Goal: Obtain resource: Obtain resource

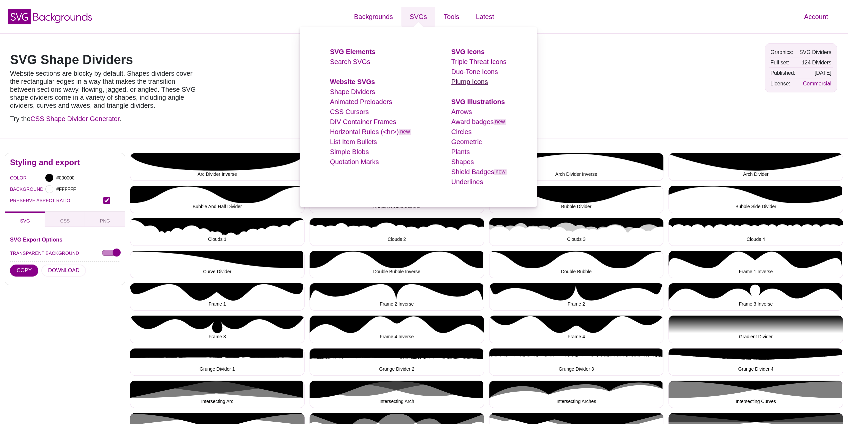
click at [478, 84] on link "Plump Icons" at bounding box center [469, 81] width 37 height 7
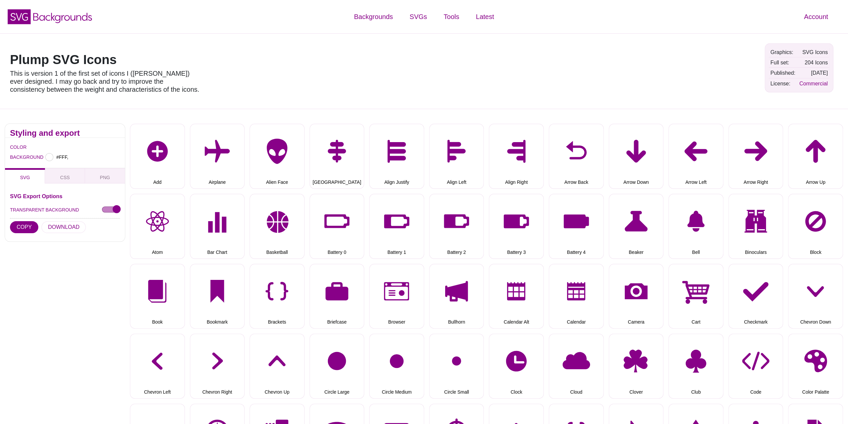
type input "#FFFFFF"
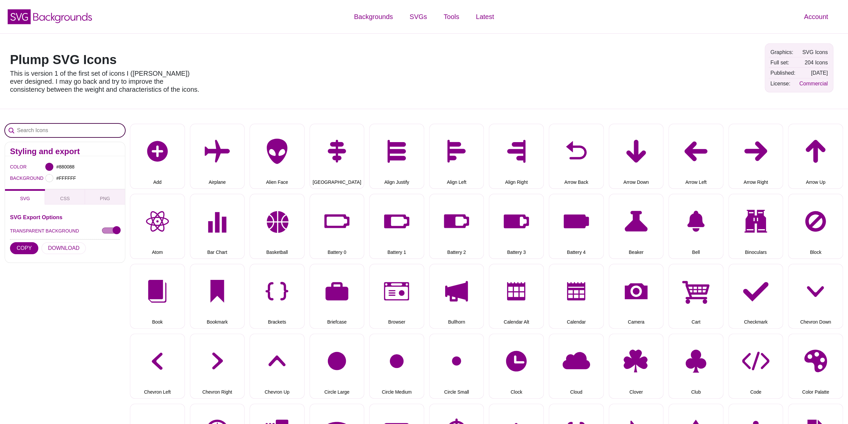
click at [52, 132] on input "Search Icons" at bounding box center [65, 130] width 120 height 13
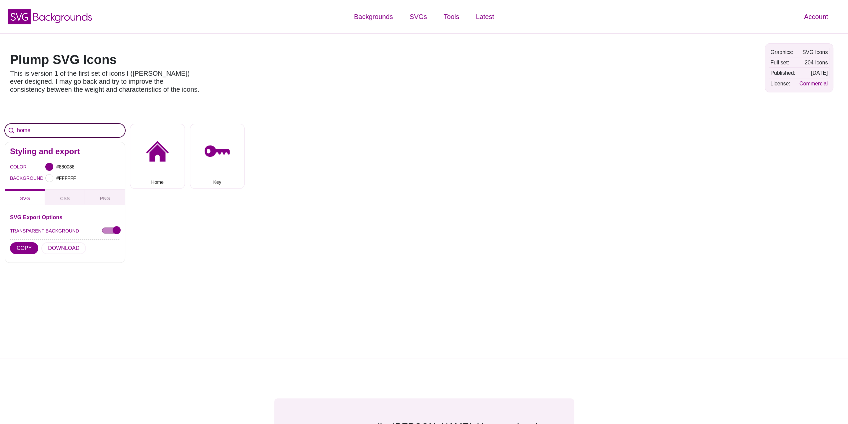
click at [82, 134] on input "home" at bounding box center [65, 130] width 120 height 13
type input "h"
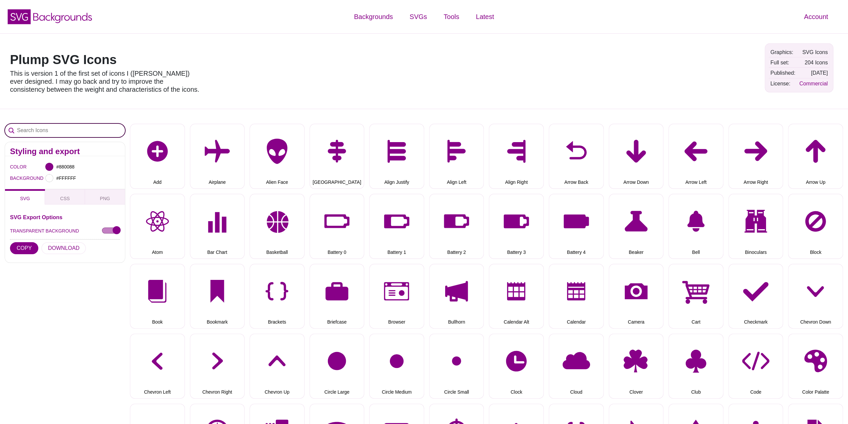
type input ";"
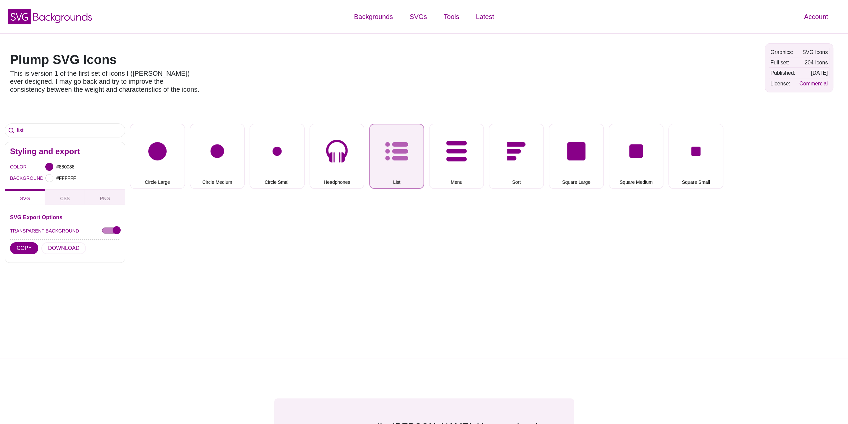
click at [398, 155] on button "List" at bounding box center [396, 156] width 55 height 65
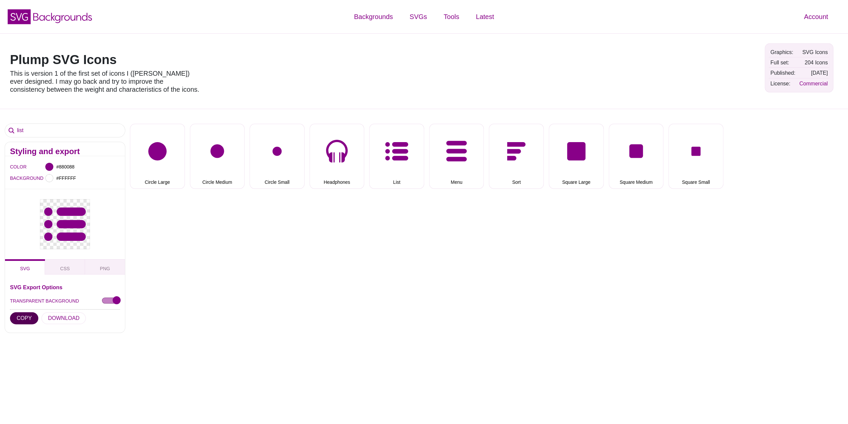
click at [25, 322] on button "COPY" at bounding box center [24, 318] width 28 height 12
click at [84, 133] on input "list" at bounding box center [65, 130] width 120 height 13
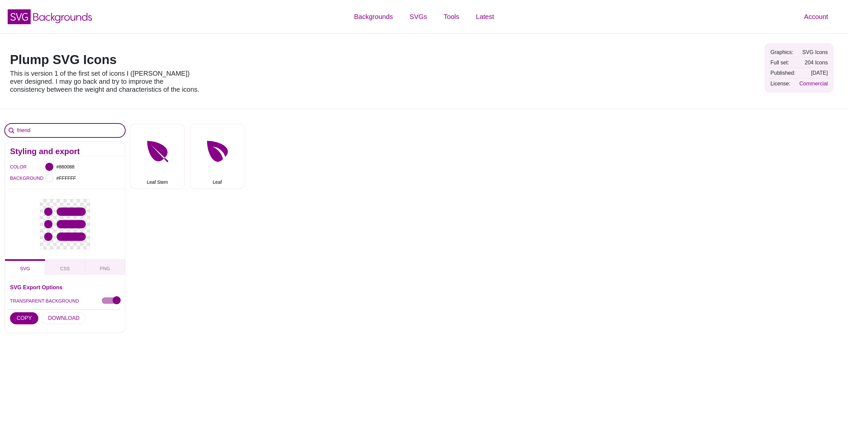
click at [80, 132] on input "friend" at bounding box center [65, 130] width 120 height 13
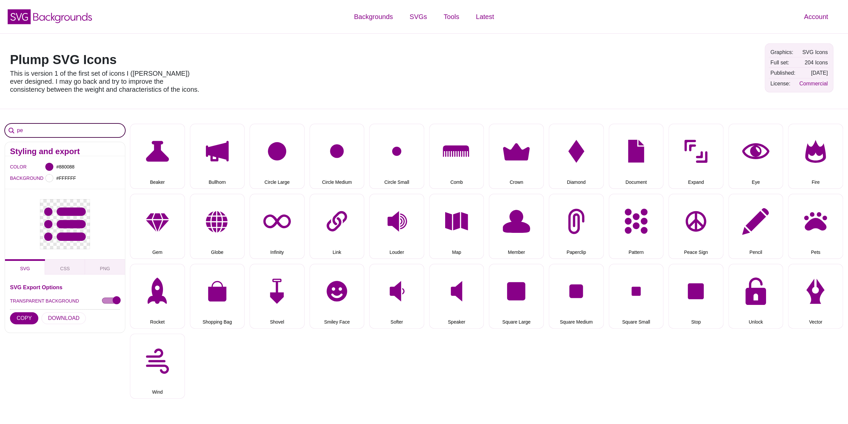
type input "p"
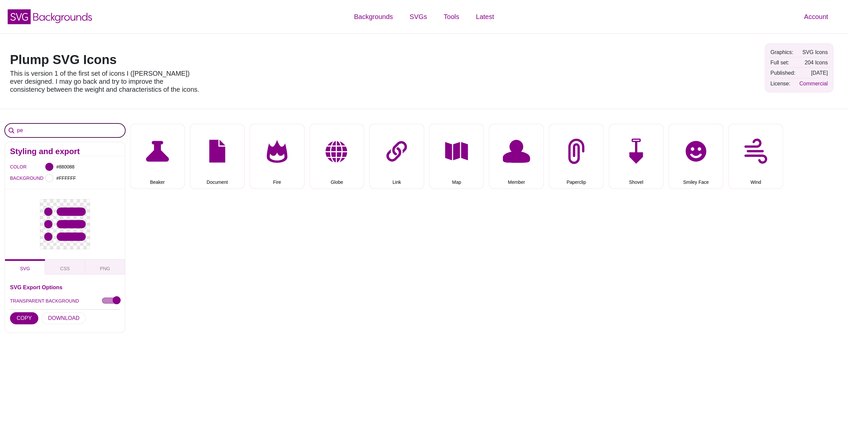
type input "p"
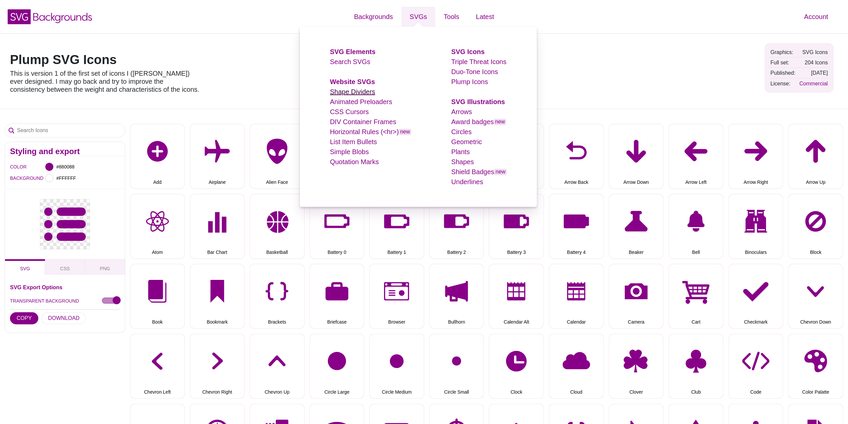
click at [344, 94] on link "Shape Dividers" at bounding box center [352, 91] width 45 height 7
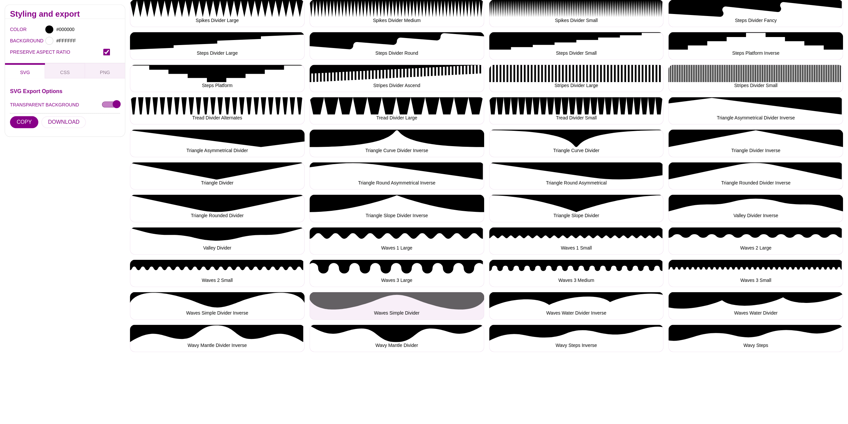
scroll to position [800, 0]
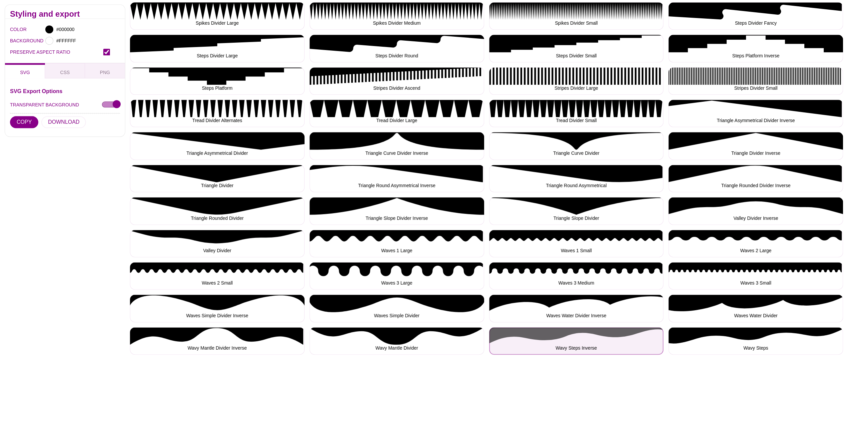
click at [579, 349] on button "Wavy Steps Inverse" at bounding box center [576, 340] width 175 height 27
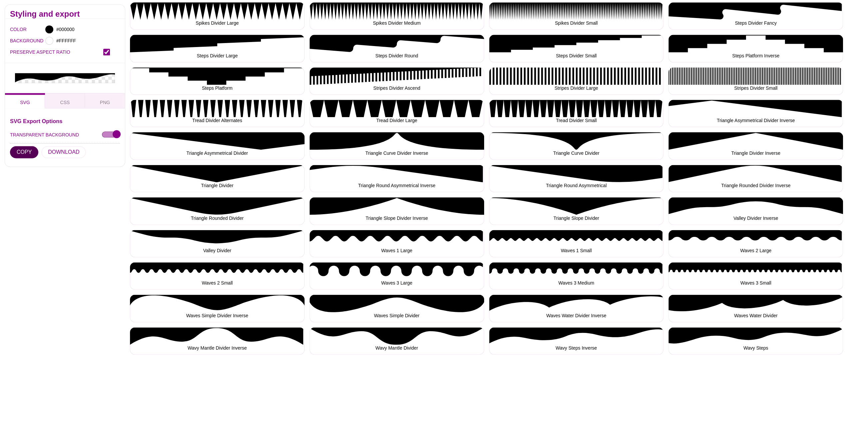
click at [22, 152] on button "COPY" at bounding box center [24, 152] width 28 height 12
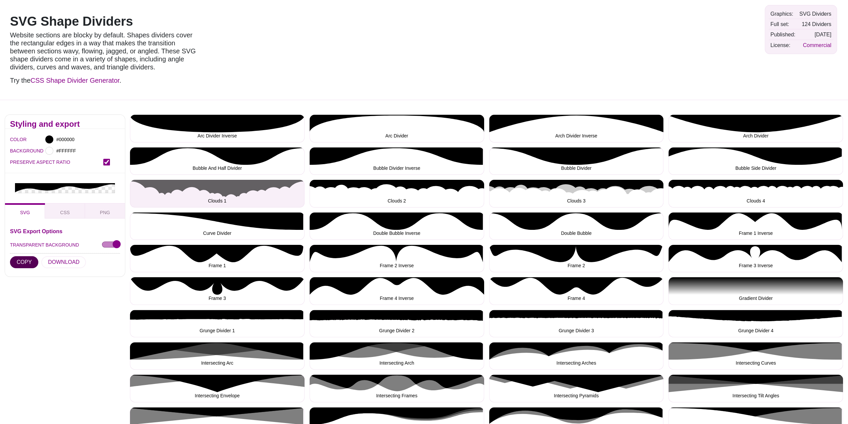
scroll to position [33, 0]
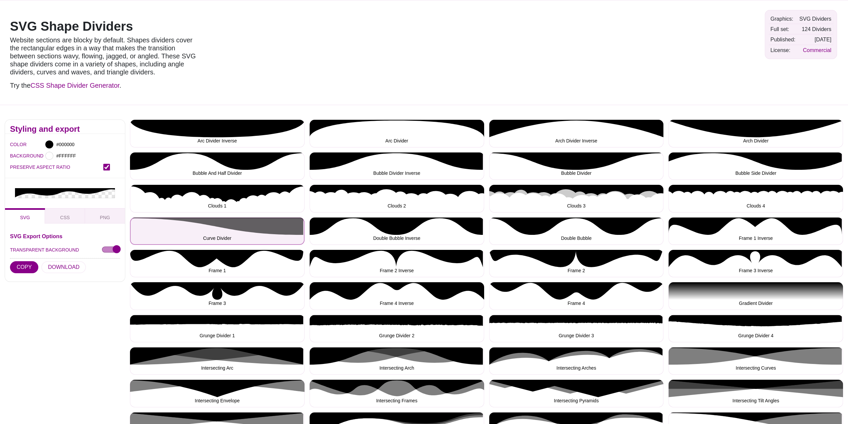
click at [278, 226] on button "Curve Divider" at bounding box center [217, 230] width 175 height 27
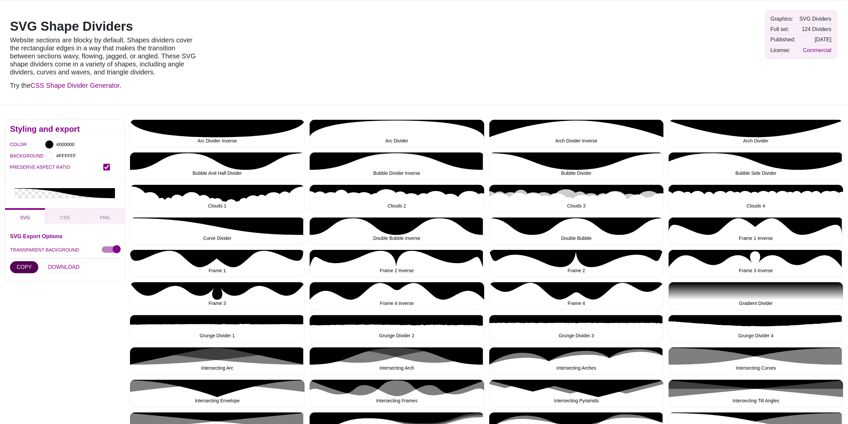
click at [20, 272] on button "COPY" at bounding box center [24, 267] width 28 height 12
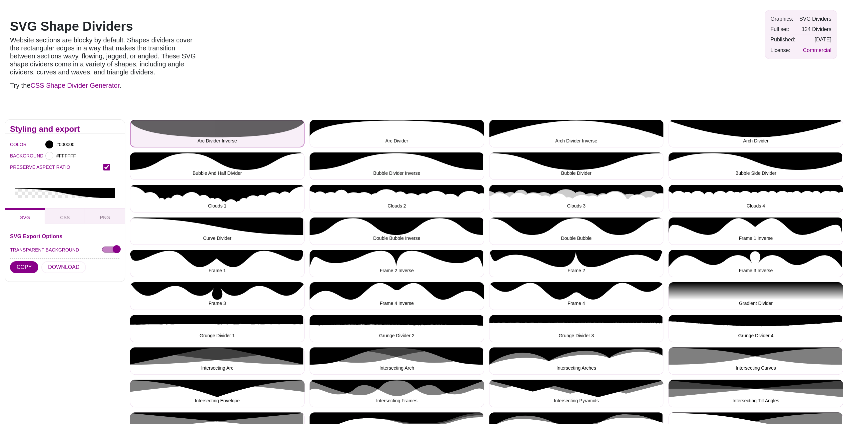
click at [258, 132] on button "Arc Divider Inverse" at bounding box center [217, 133] width 175 height 27
